Goal: Use online tool/utility: Utilize a website feature to perform a specific function

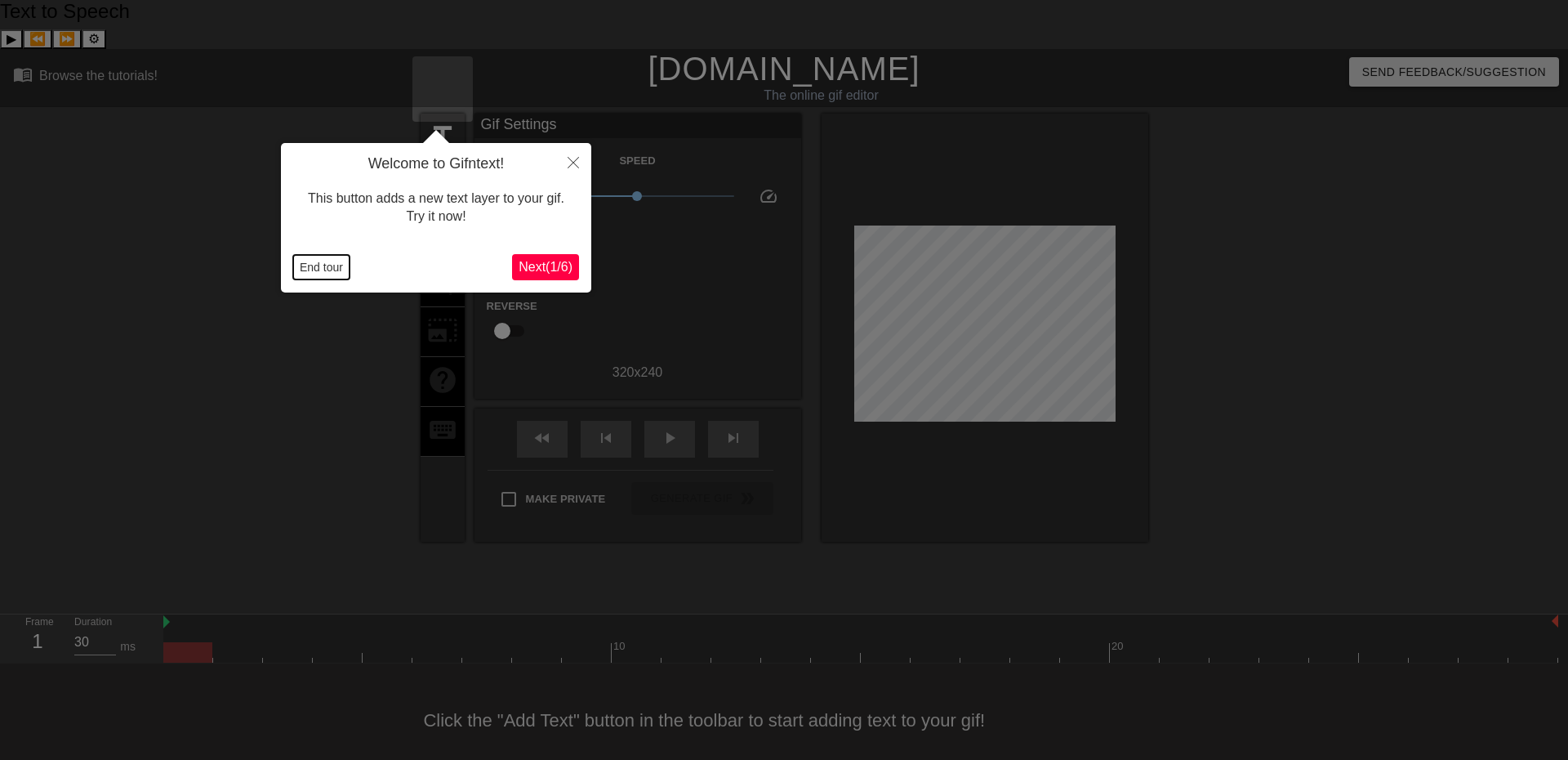
click at [326, 270] on button "End tour" at bounding box center [321, 267] width 56 height 25
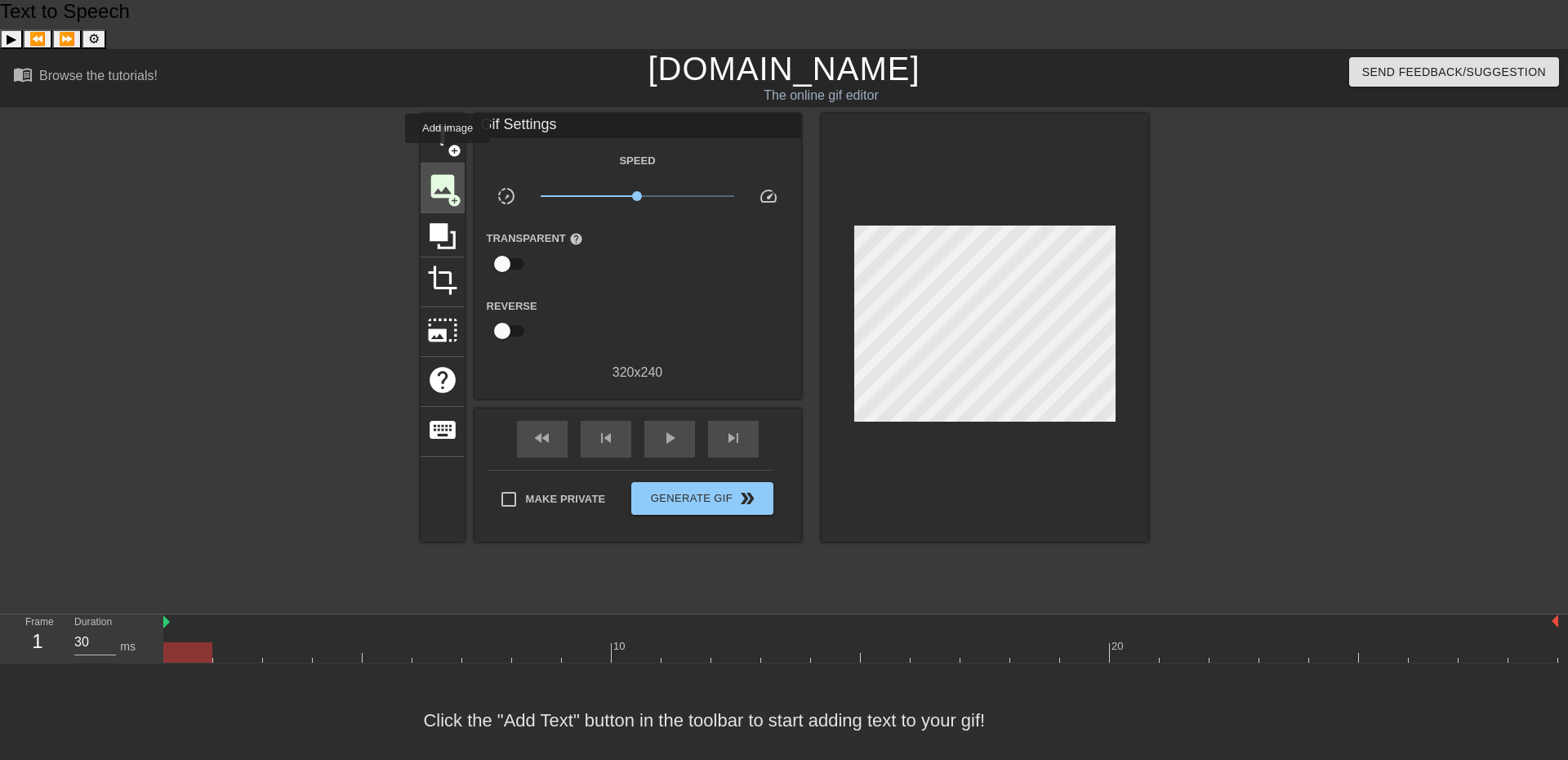
click at [448, 194] on span "add_circle" at bounding box center [454, 200] width 14 height 14
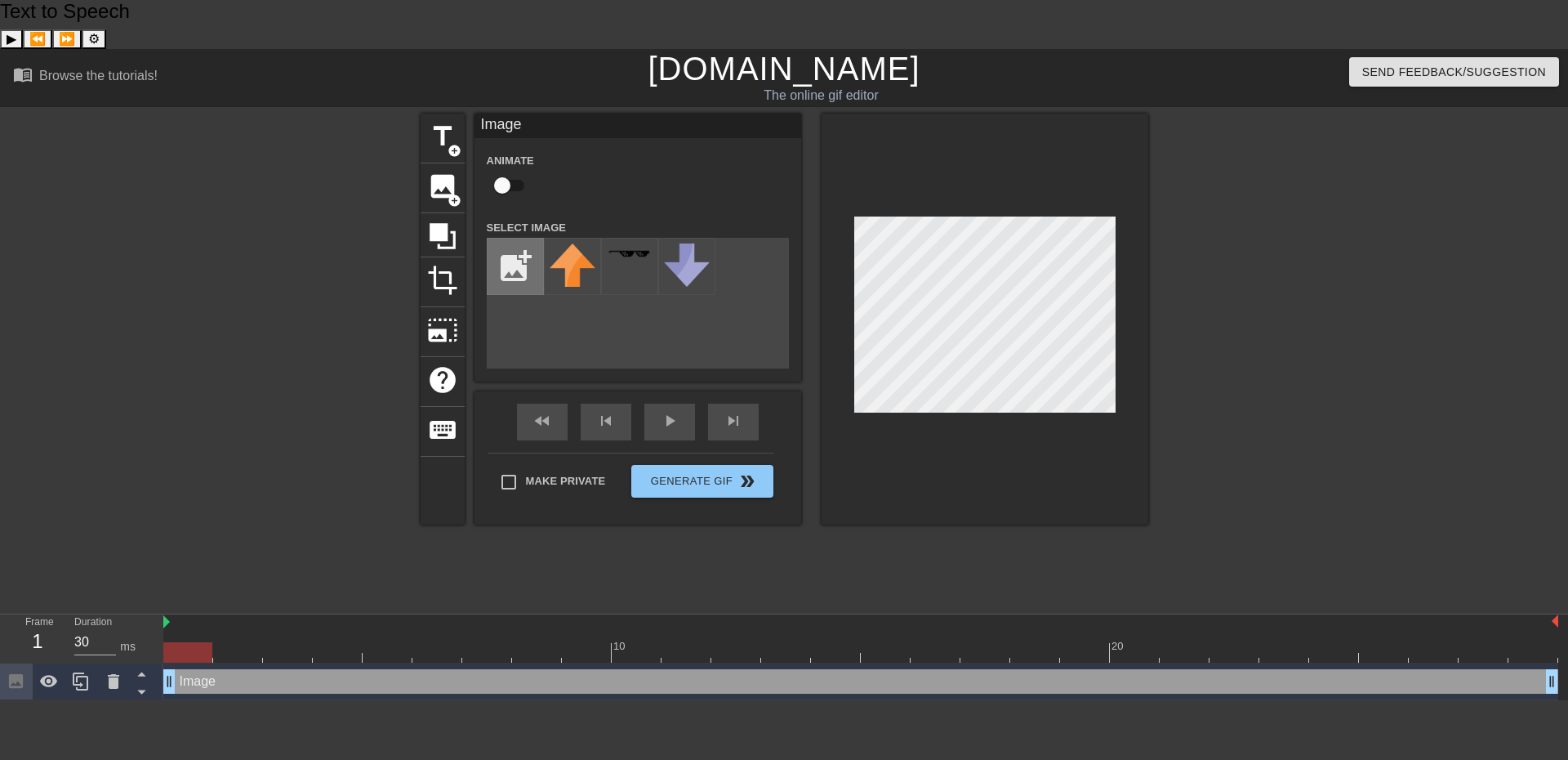
click at [525, 238] on input "file" at bounding box center [515, 266] width 56 height 56
type input "C:\fakepath\blackout rectangle.png"
click at [577, 243] on img at bounding box center [572, 257] width 46 height 28
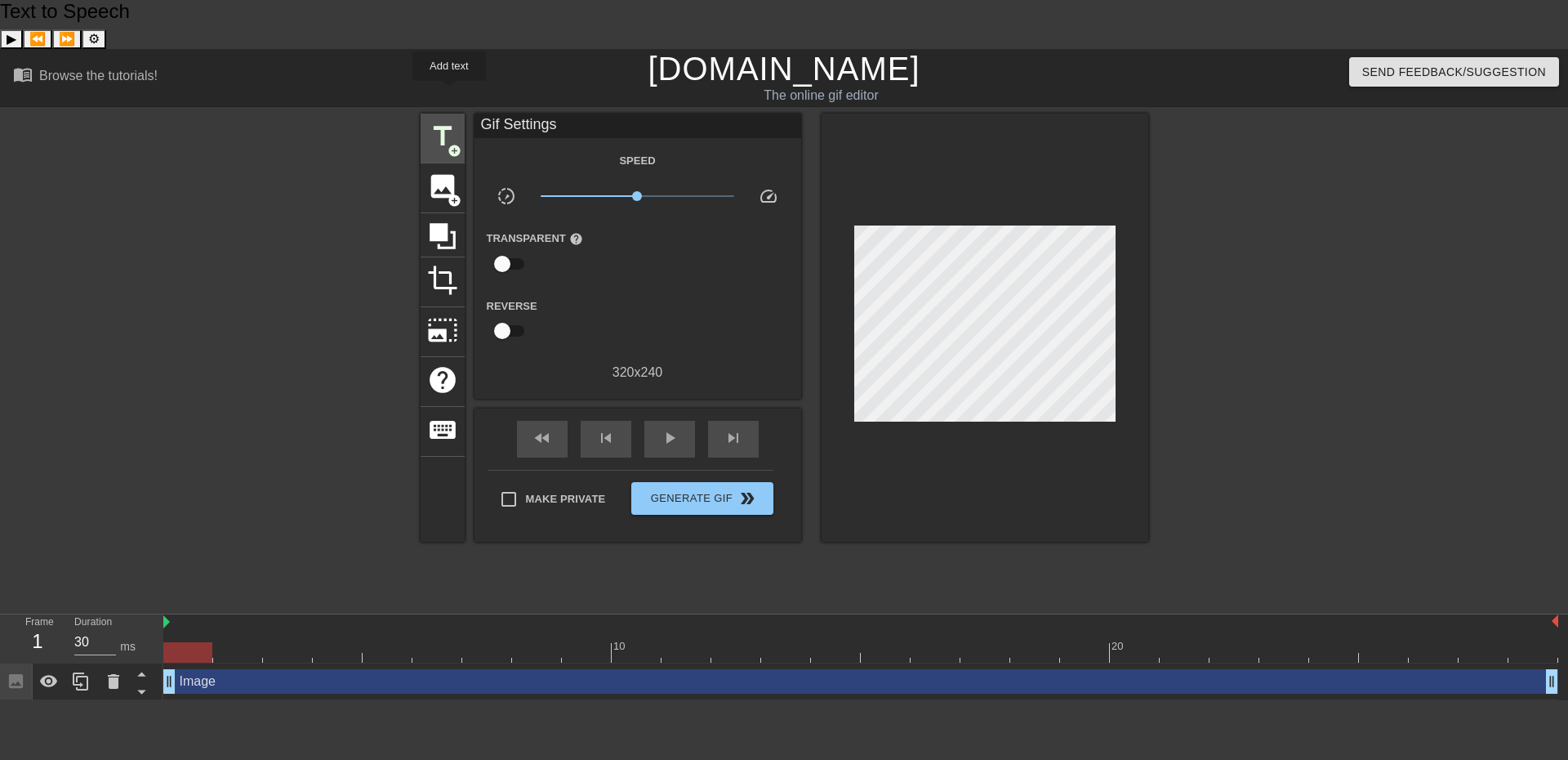
click at [450, 121] on span "title" at bounding box center [442, 137] width 31 height 31
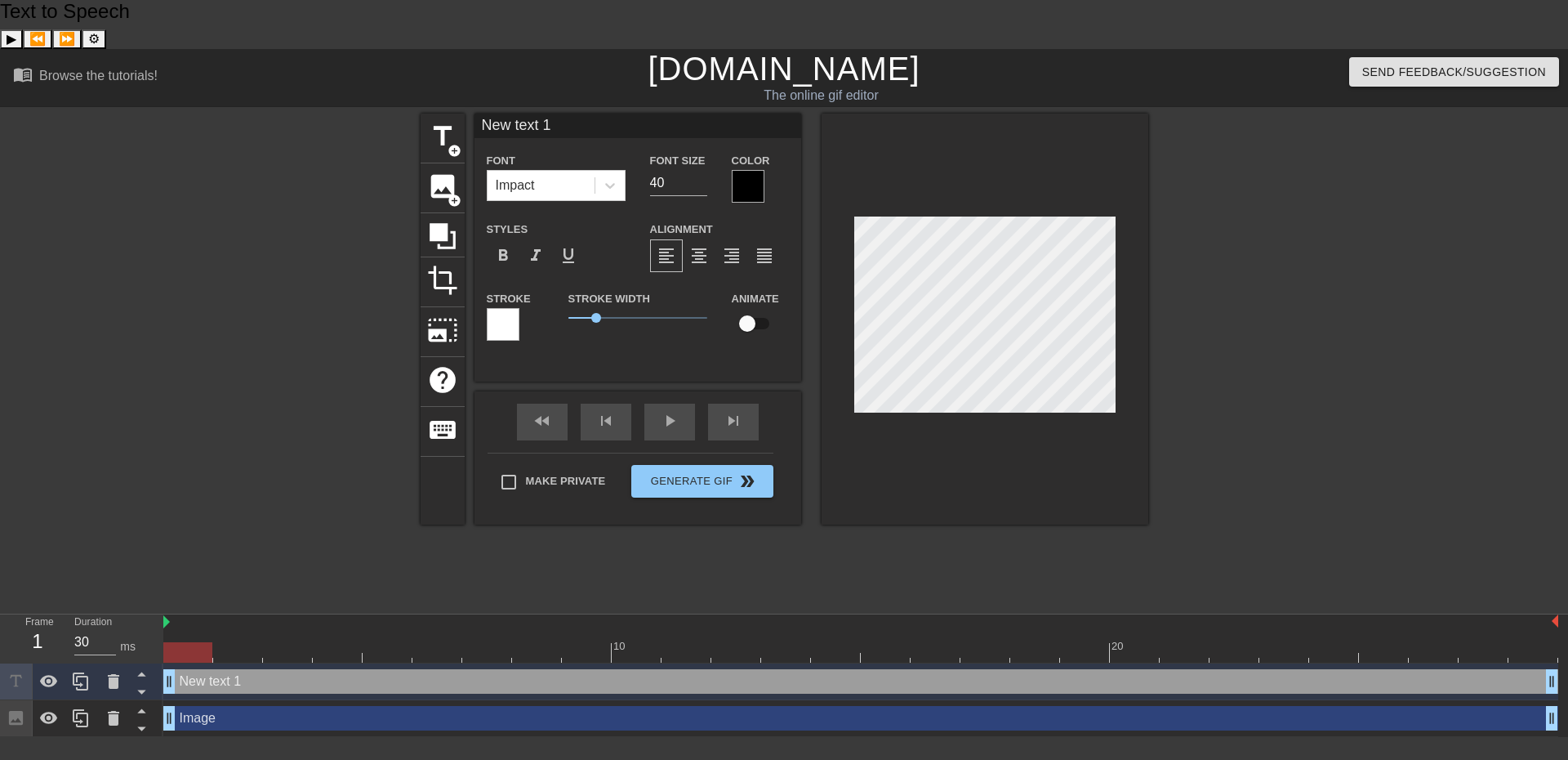
click at [748, 170] on div at bounding box center [748, 187] width 33 height 33
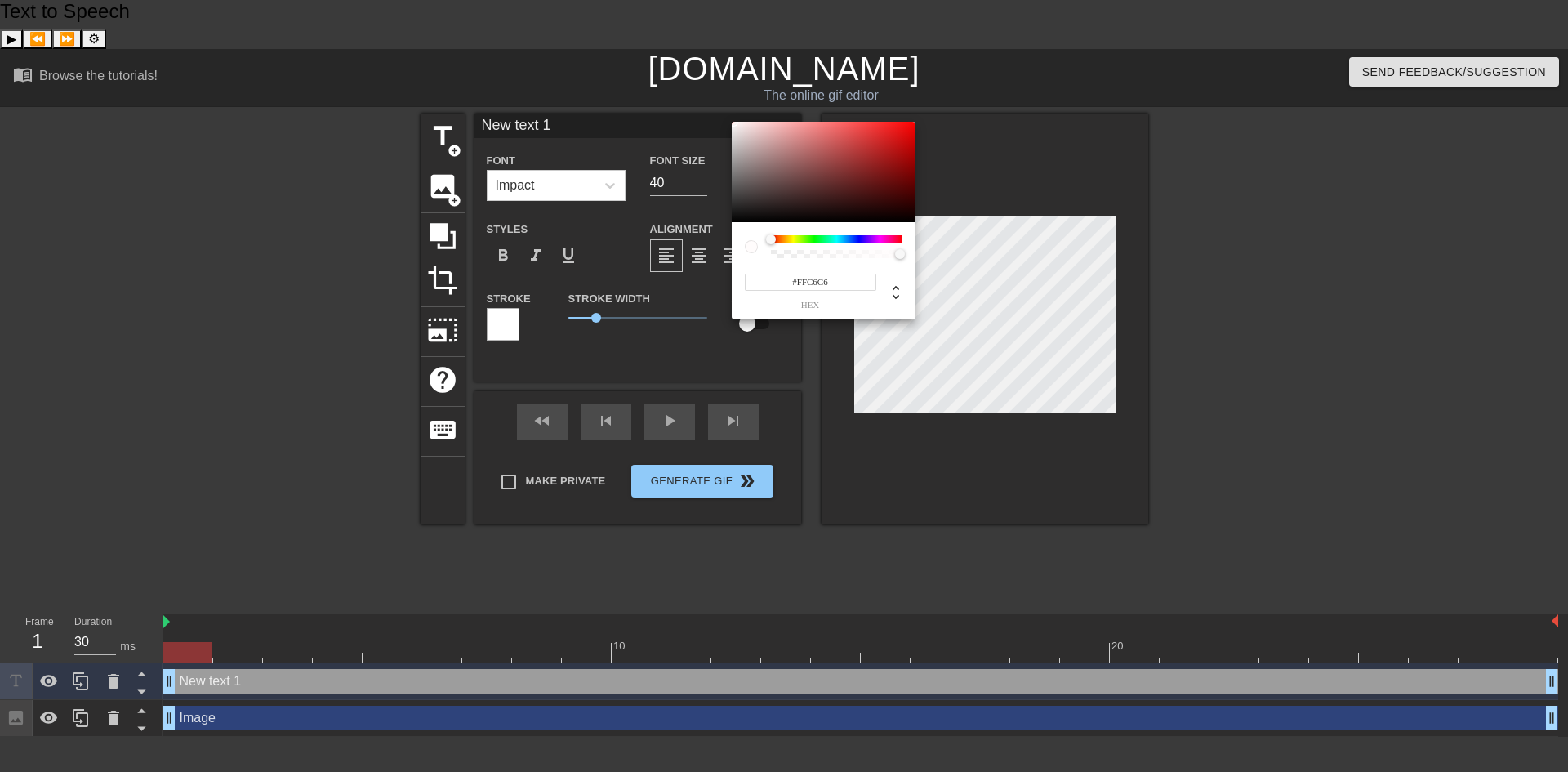
type input "#FFFFFF"
drag, startPoint x: 752, startPoint y: 147, endPoint x: 701, endPoint y: 99, distance: 70.0
click at [701, 99] on div "#FFFFFF hex" at bounding box center [784, 386] width 1568 height 772
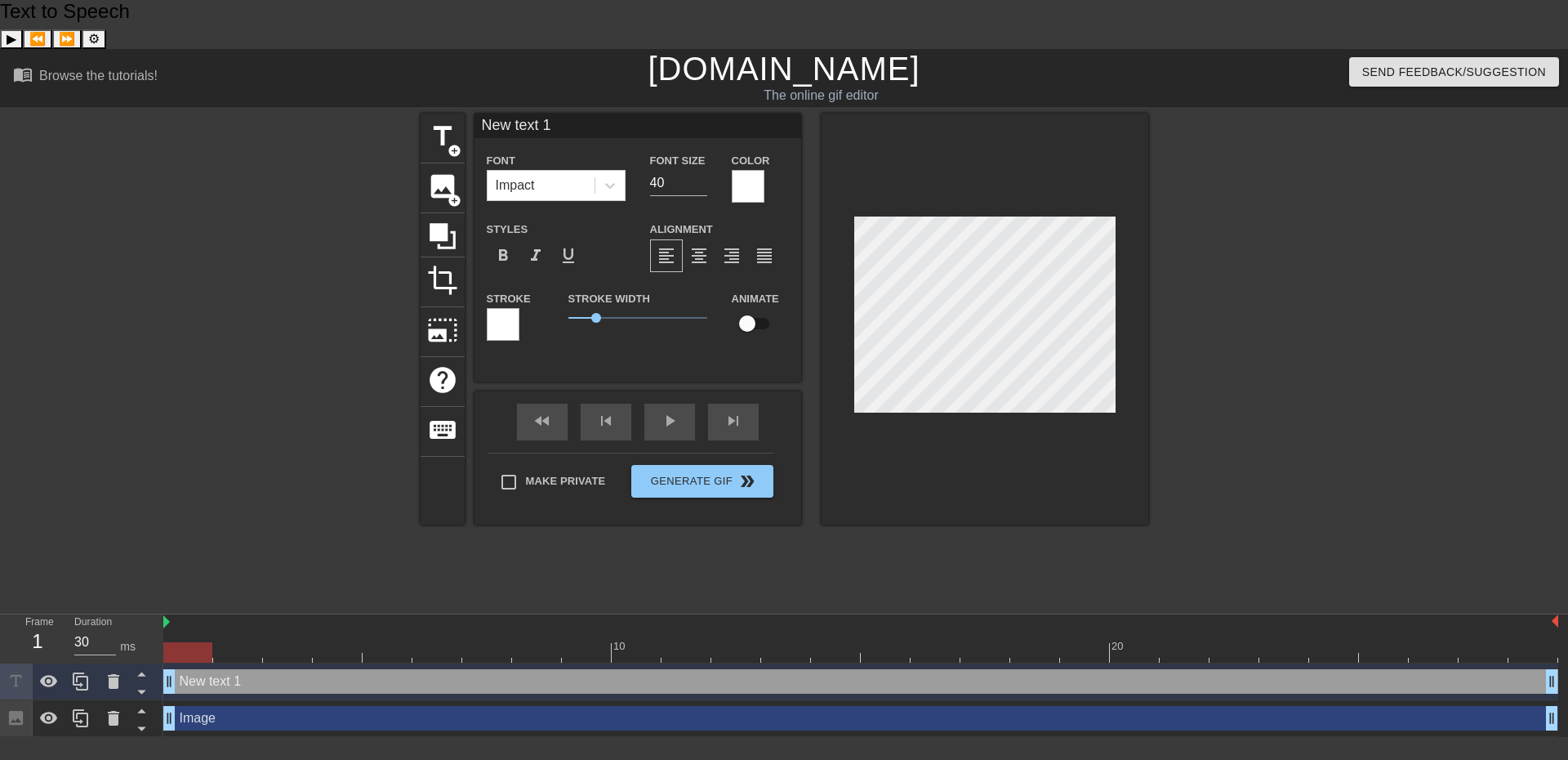
scroll to position [2, 4]
type input "S"
type textarea "S"
type input "Sm"
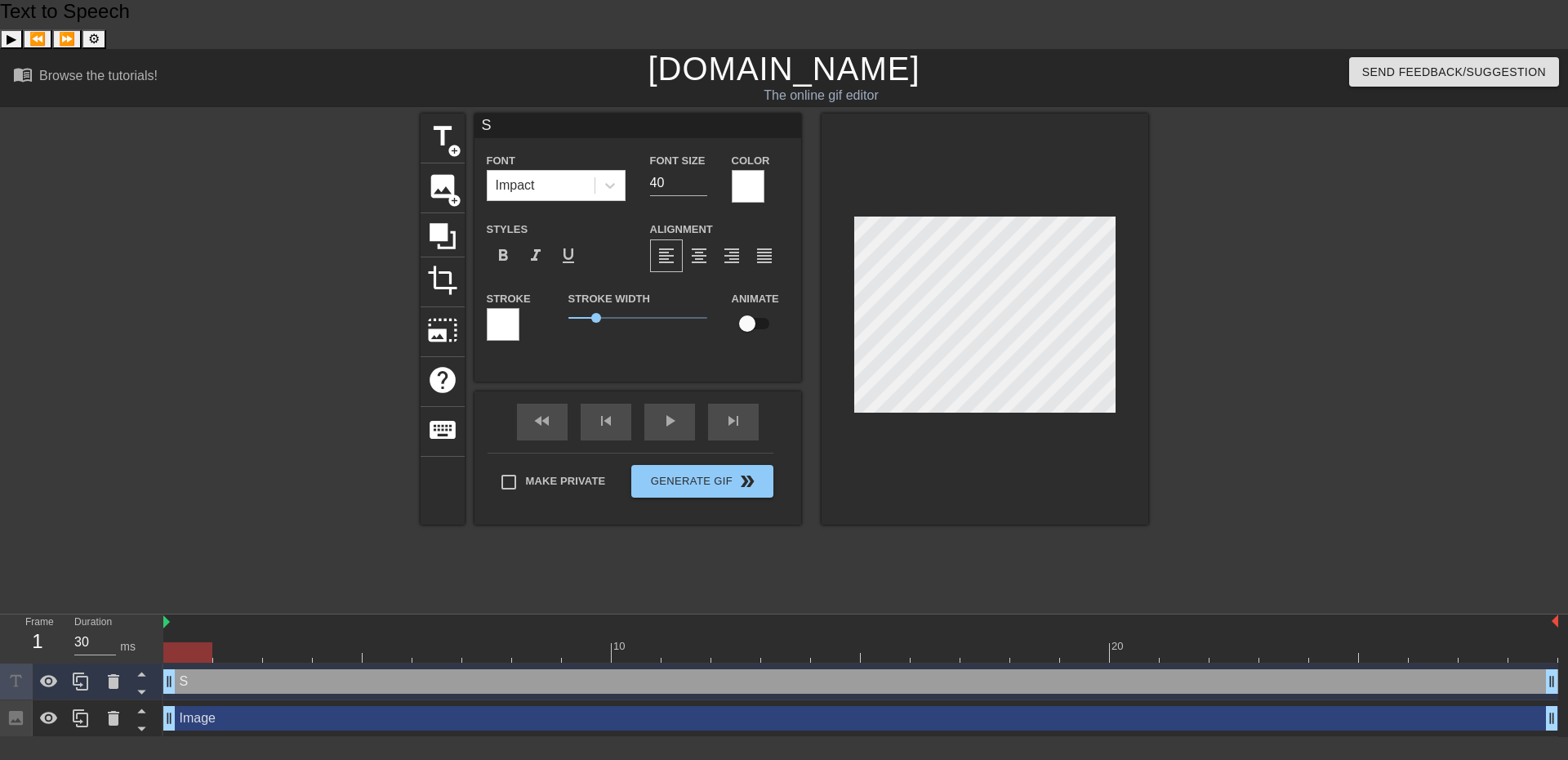
type textarea "Sm"
type input "Sme"
type textarea "Sme"
type input "Smew"
type textarea "Smew"
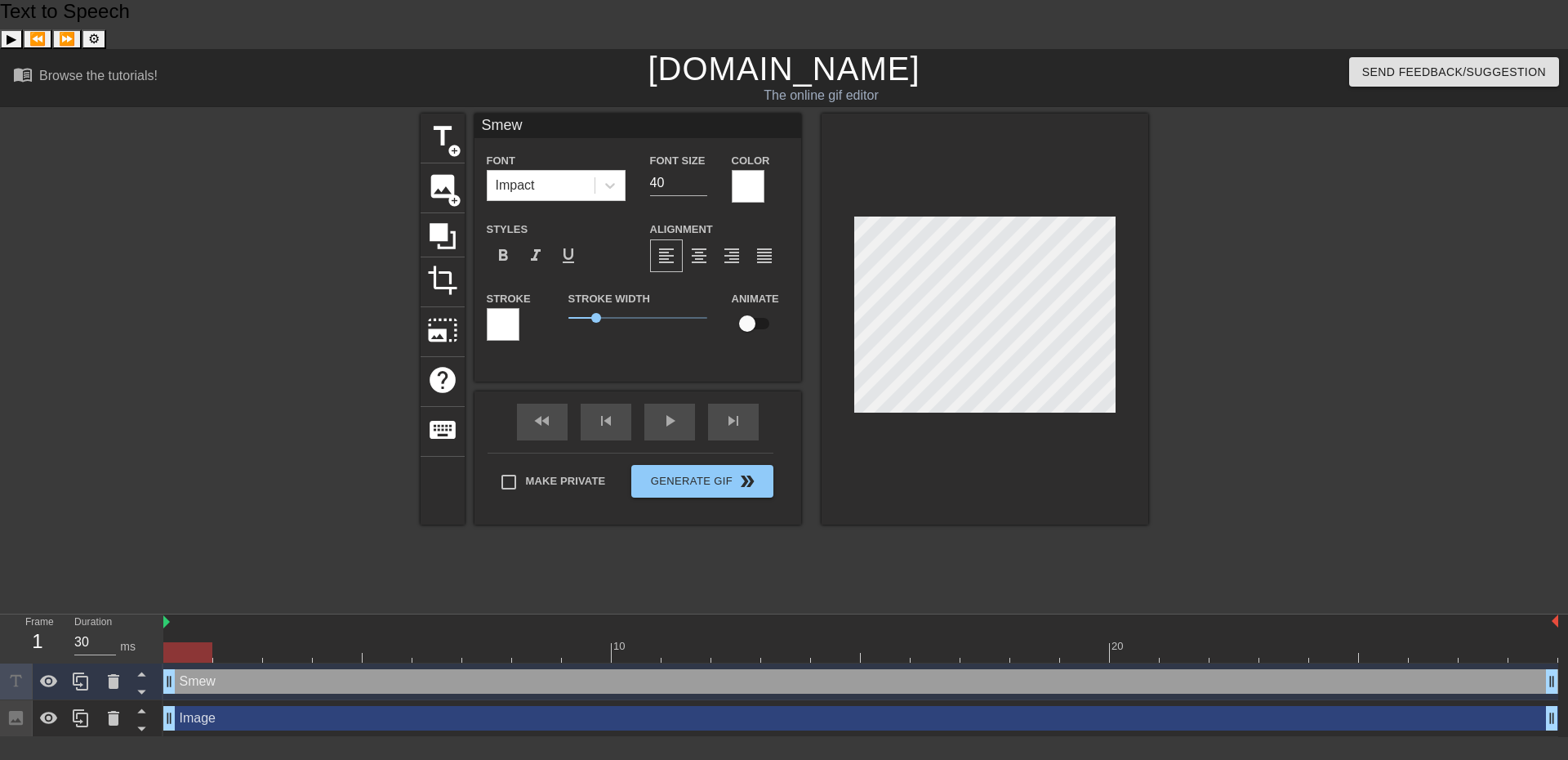
type input "Smew"
type textarea "Smew"
type input "Smew I"
type textarea "Smew I"
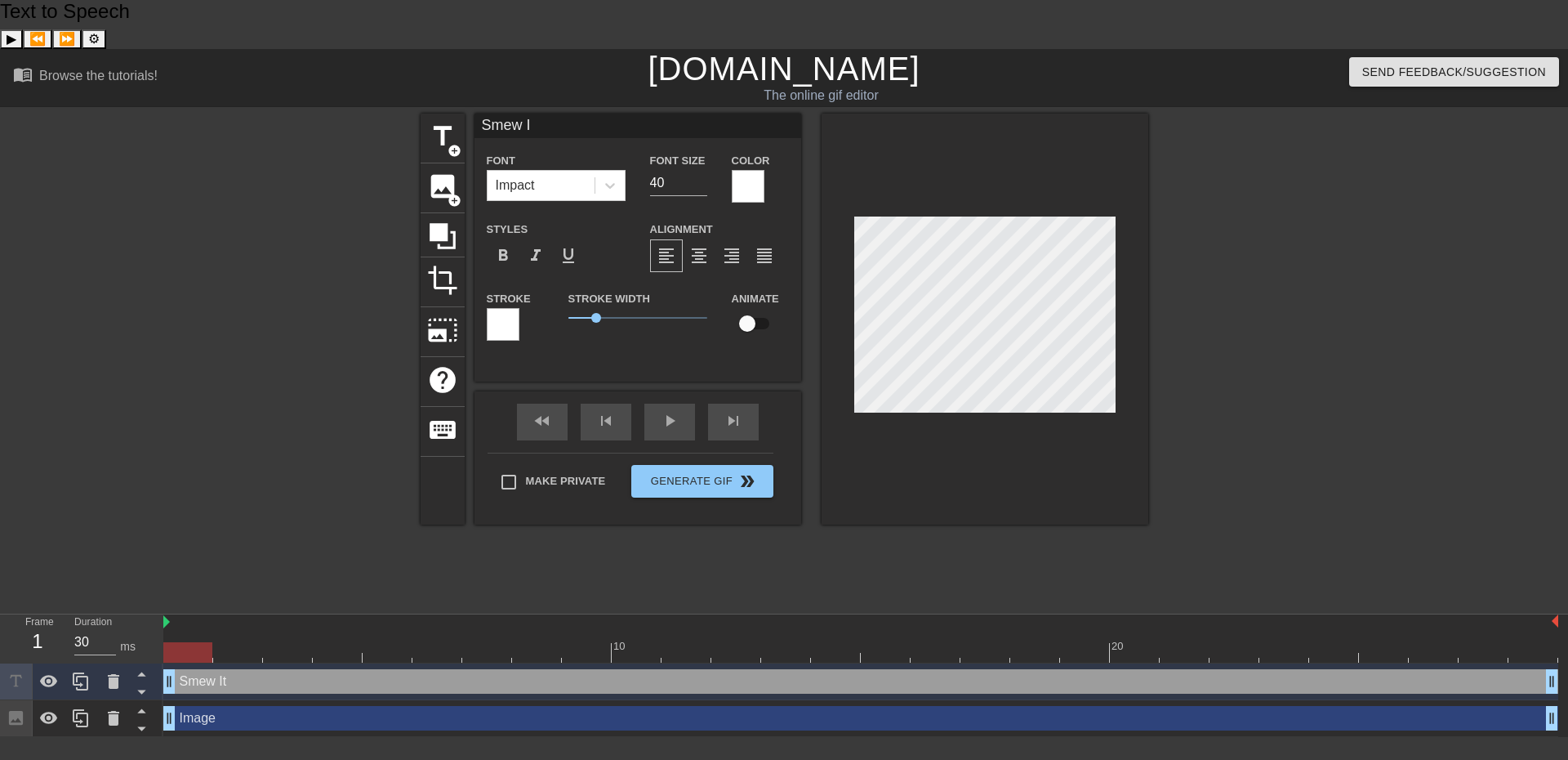
type input "Smew It"
type textarea "Smew It"
type input "Smew It."
type textarea "Smew It."
click at [518, 308] on div at bounding box center [503, 324] width 33 height 33
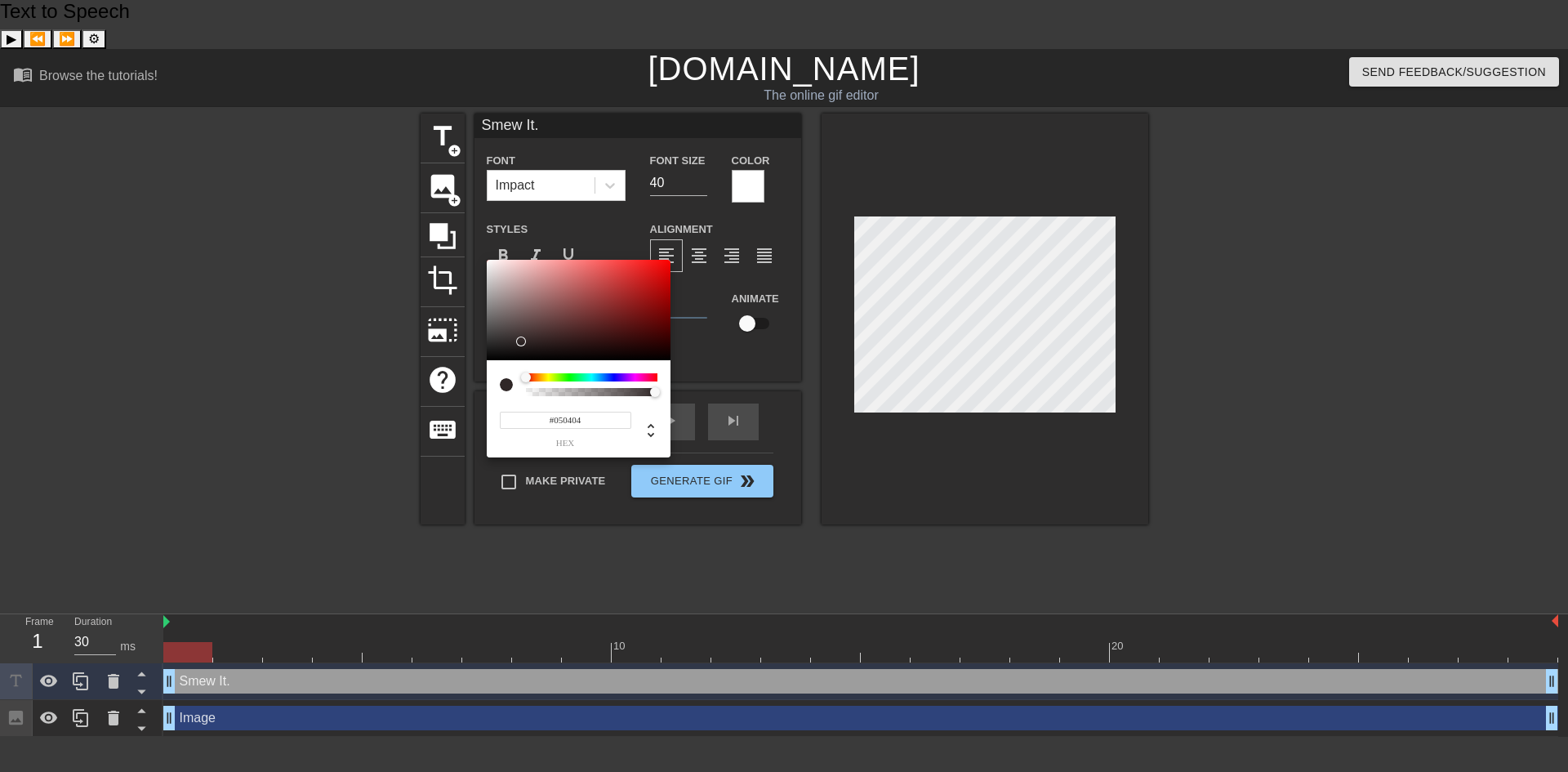
type input "#000000"
drag, startPoint x: 537, startPoint y: 319, endPoint x: 481, endPoint y: 374, distance: 78.5
click at [481, 372] on div "#000000 hex" at bounding box center [784, 386] width 1568 height 772
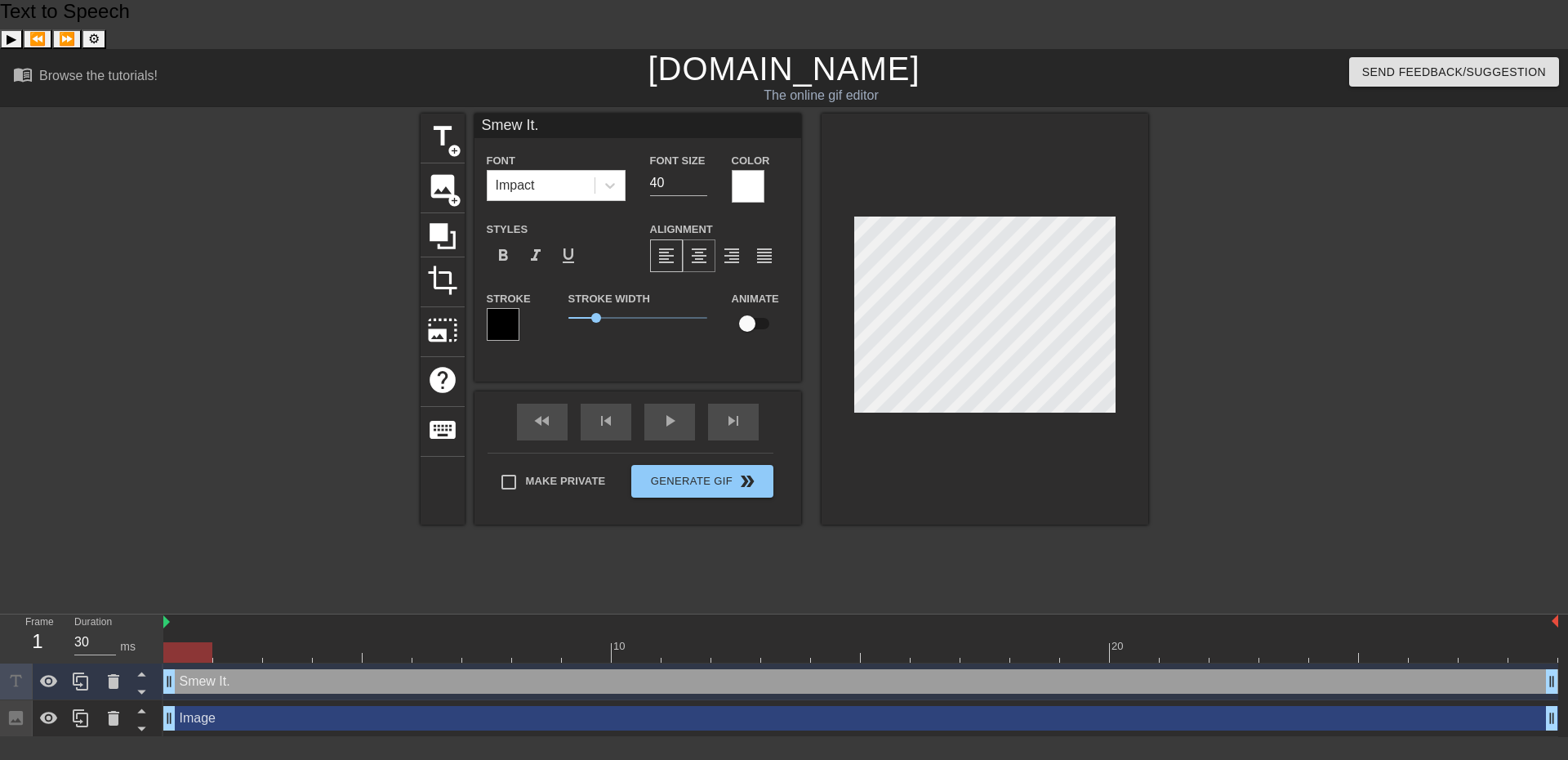
click at [702, 246] on span "format_align_center" at bounding box center [699, 256] width 20 height 20
click at [677, 403] on div "play_arrow" at bounding box center [670, 421] width 51 height 36
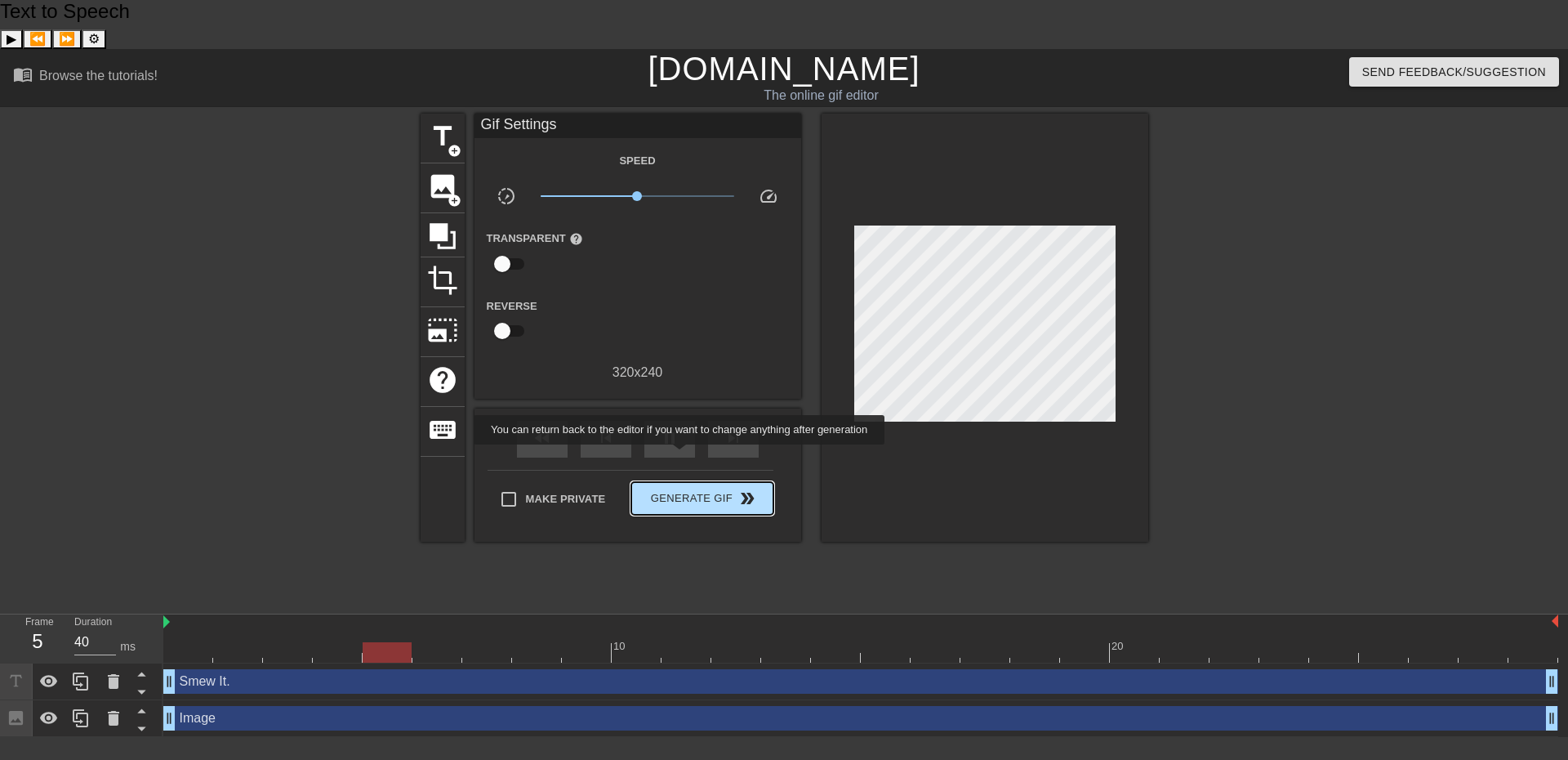
type input "30"
click at [681, 489] on span "Generate Gif double_arrow" at bounding box center [702, 499] width 128 height 20
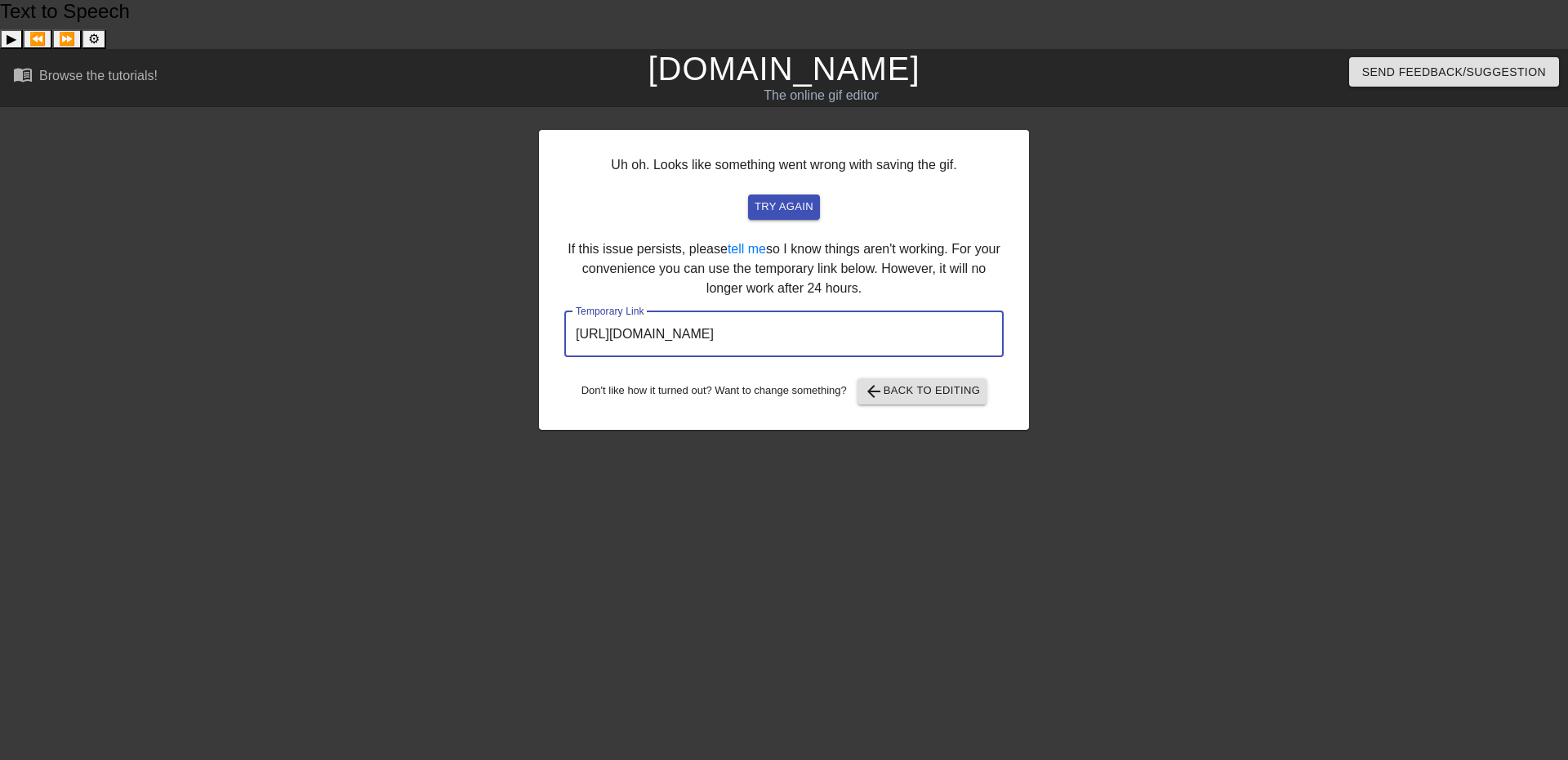
drag, startPoint x: 928, startPoint y: 282, endPoint x: 566, endPoint y: 288, distance: 362.0
click at [566, 311] on input "[URL][DOMAIN_NAME]" at bounding box center [784, 334] width 440 height 46
